Goal: Information Seeking & Learning: Understand process/instructions

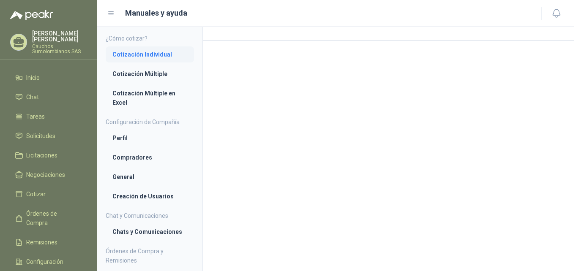
click at [167, 54] on li "Cotización Individual" at bounding box center [149, 54] width 75 height 9
click at [130, 142] on li "Perfil" at bounding box center [149, 138] width 75 height 9
click at [130, 157] on li "Compradores" at bounding box center [149, 158] width 75 height 9
click at [152, 178] on li "General" at bounding box center [149, 177] width 75 height 9
click at [172, 200] on li "Creación de Usuarios" at bounding box center [149, 197] width 75 height 9
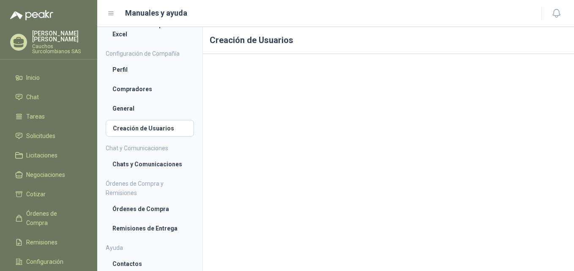
scroll to position [69, 0]
click at [160, 230] on li "Remisiones de Entrega" at bounding box center [149, 227] width 75 height 9
